Goal: Information Seeking & Learning: Check status

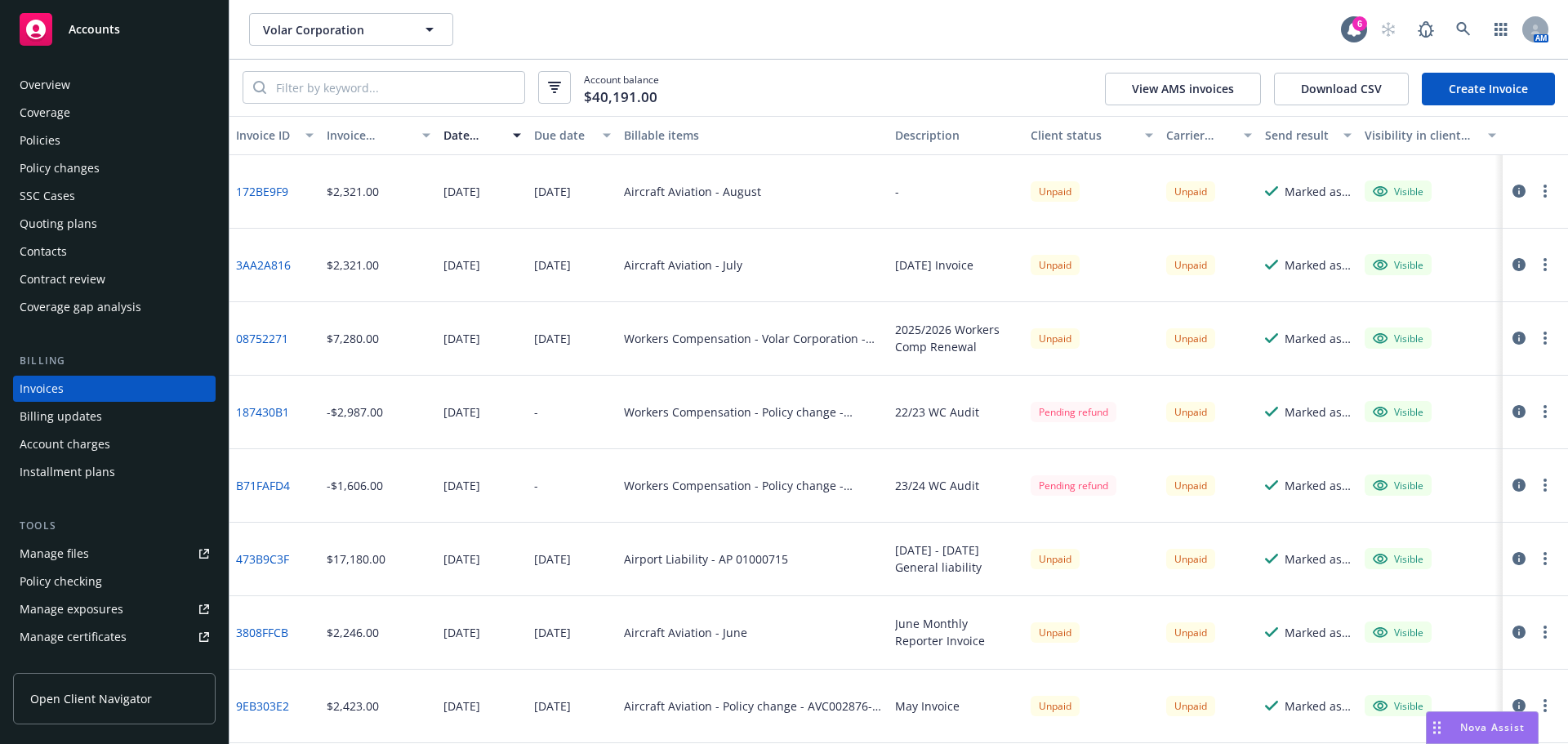
click at [79, 96] on div "Overview" at bounding box center [114, 84] width 190 height 26
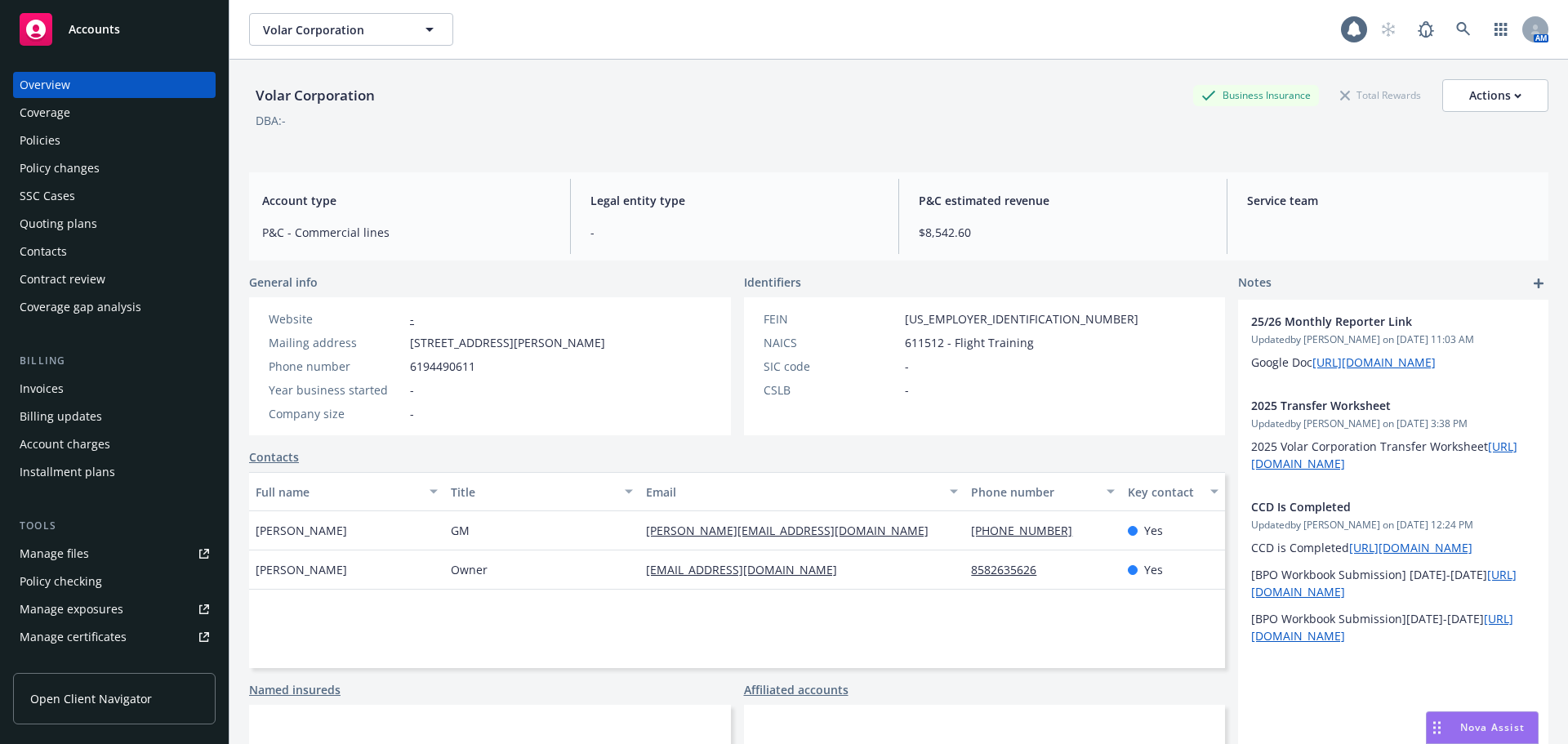
click at [77, 118] on div "Coverage" at bounding box center [114, 112] width 190 height 26
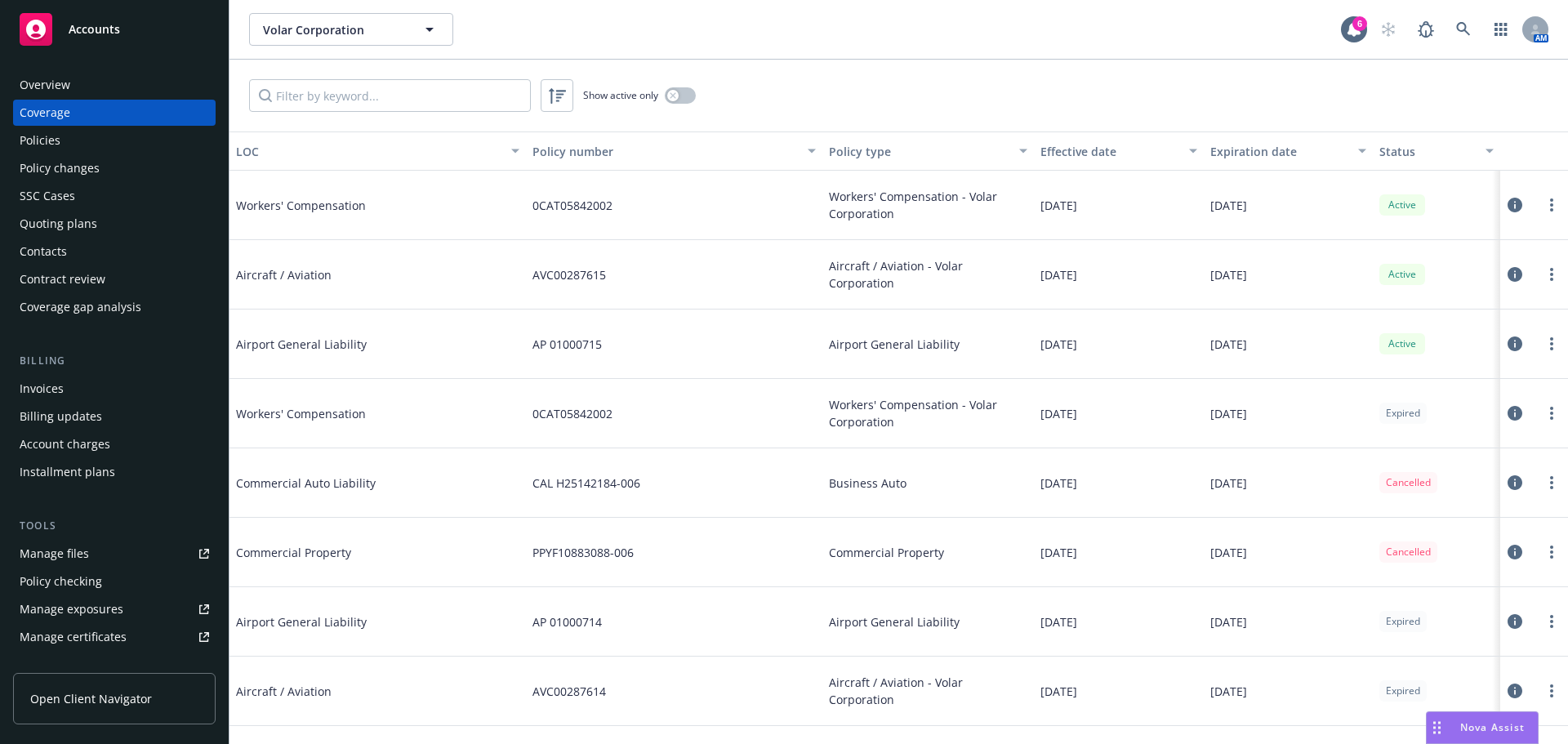
click at [108, 122] on div "Coverage" at bounding box center [114, 112] width 190 height 26
click at [110, 133] on div "Policies" at bounding box center [114, 140] width 190 height 26
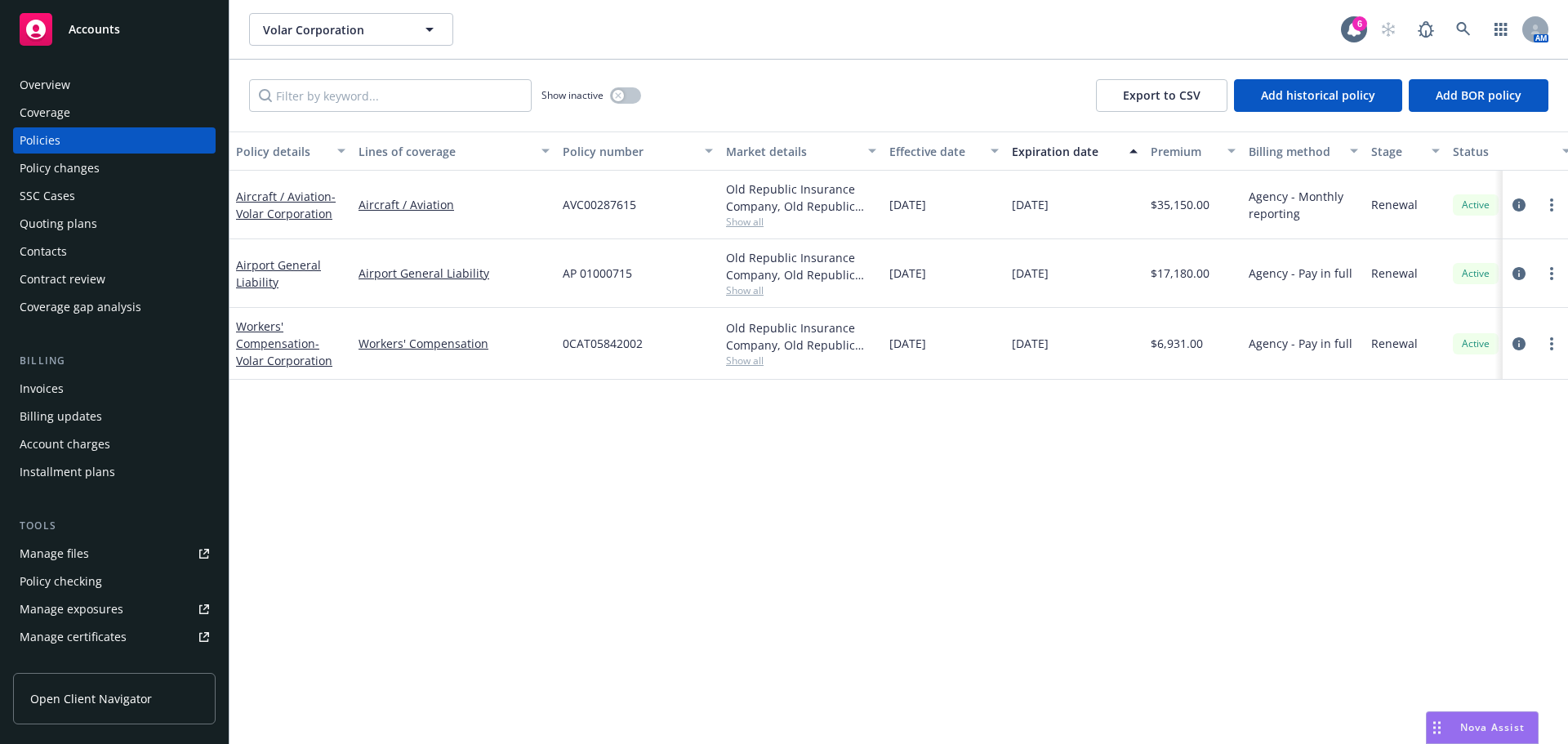
drag, startPoint x: 85, startPoint y: 375, endPoint x: 129, endPoint y: 361, distance: 46.2
click at [85, 375] on div "Invoices" at bounding box center [114, 388] width 190 height 26
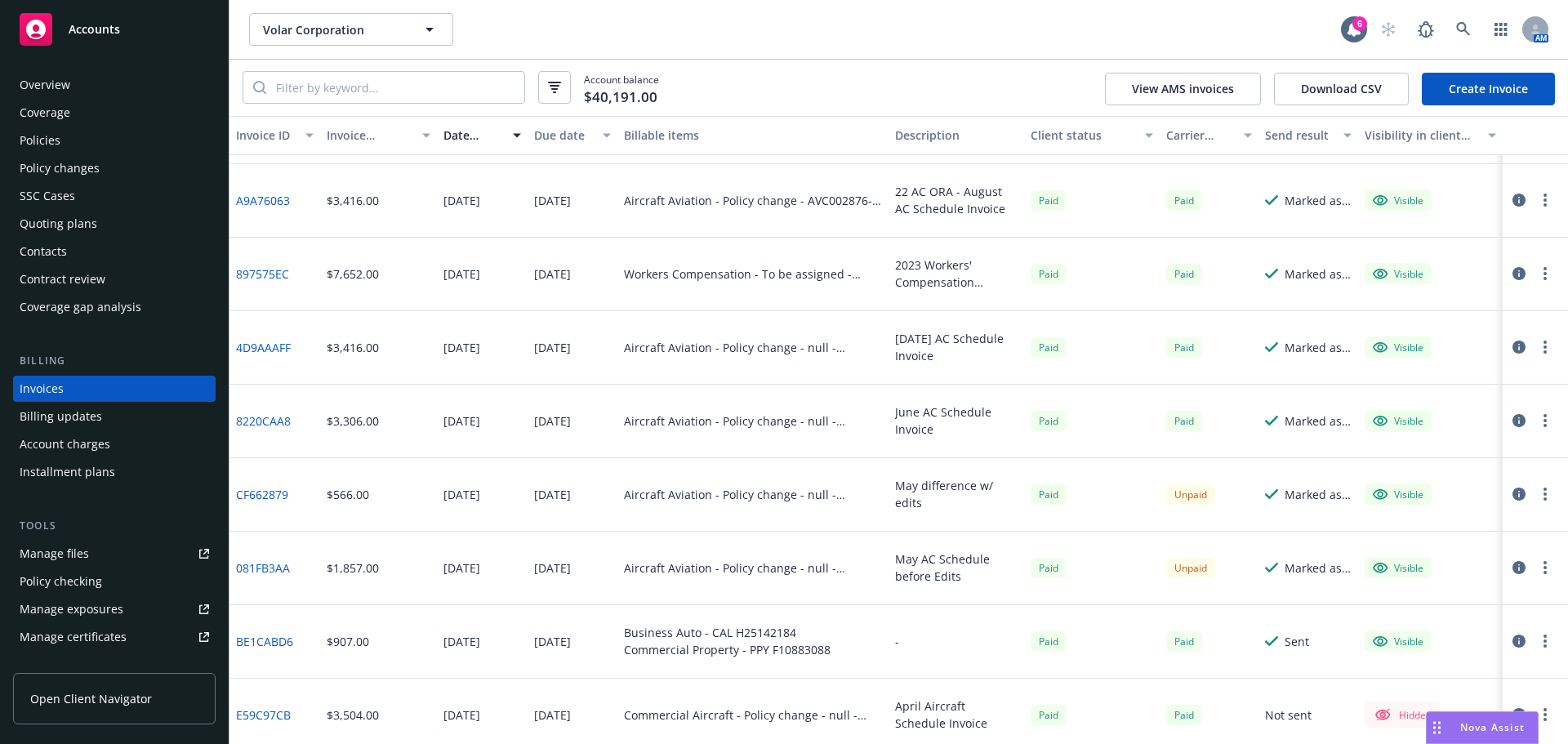
scroll to position [2646, 0]
